Goal: Task Accomplishment & Management: Use online tool/utility

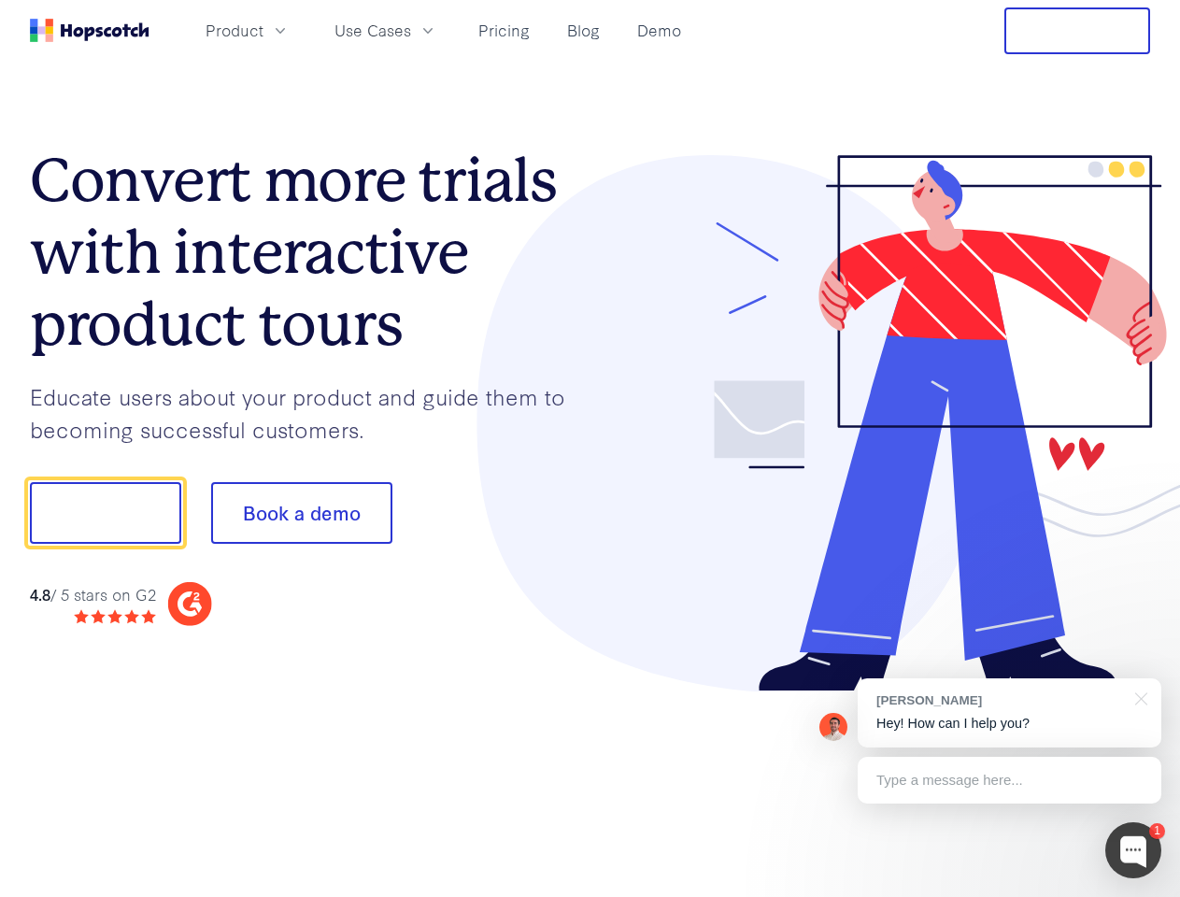
click at [590, 448] on div at bounding box center [870, 423] width 560 height 537
click at [263, 30] on span "Product" at bounding box center [234, 30] width 58 height 23
click at [411, 30] on span "Use Cases" at bounding box center [372, 30] width 77 height 23
click at [1077, 31] on button "Free Trial" at bounding box center [1077, 30] width 146 height 47
click at [105, 513] on button "Show me!" at bounding box center [105, 513] width 151 height 62
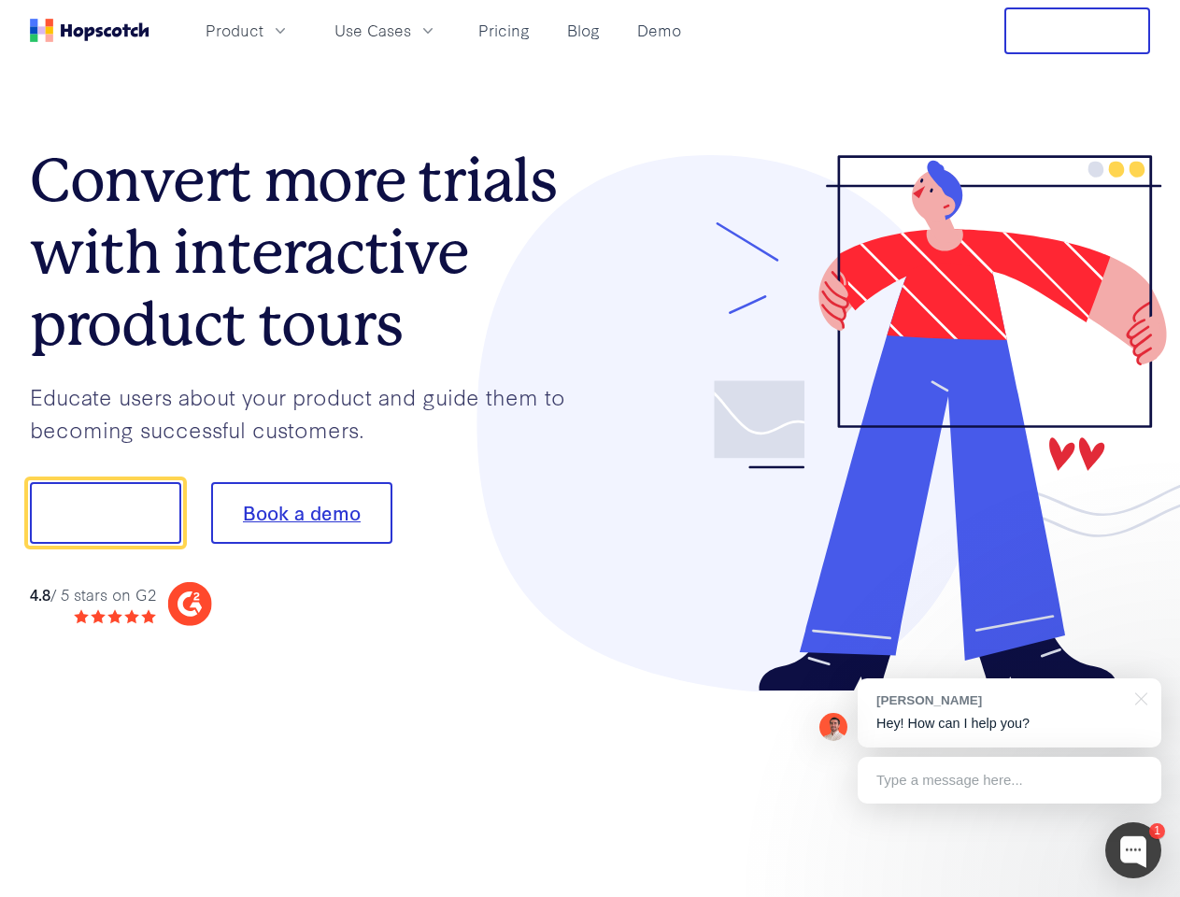
click at [301, 513] on button "Book a demo" at bounding box center [301, 513] width 181 height 62
click at [1133, 850] on div at bounding box center [1133, 850] width 56 height 56
click at [1009, 713] on div "[PERSON_NAME] Hey! How can I help you?" at bounding box center [1009, 712] width 304 height 69
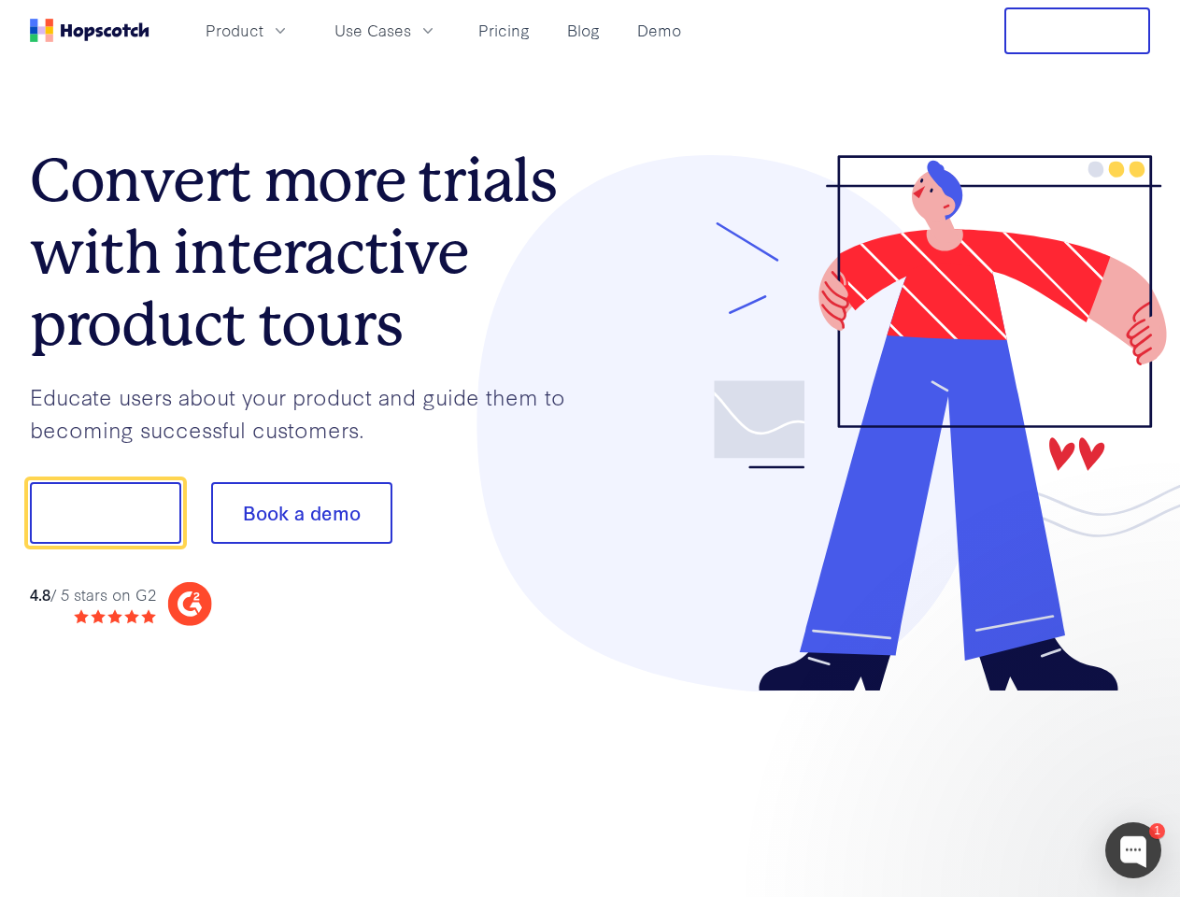
click at [1138, 697] on div at bounding box center [986, 510] width 350 height 623
click at [1009, 780] on div at bounding box center [986, 635] width 350 height 373
